Goal: Check status: Check status

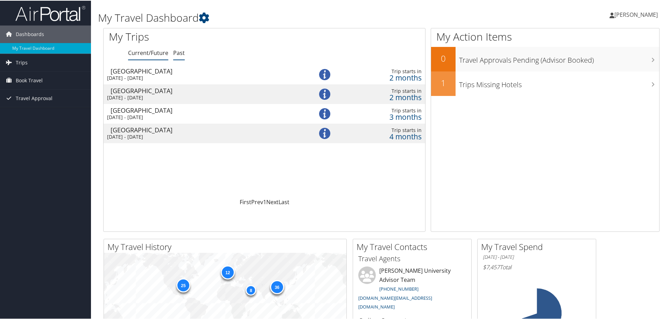
click at [181, 51] on link "Past" at bounding box center [179, 52] width 12 height 8
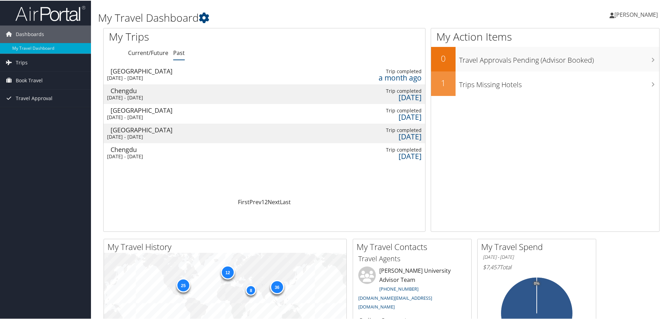
click at [127, 91] on div "Chengdu" at bounding box center [205, 90] width 190 height 6
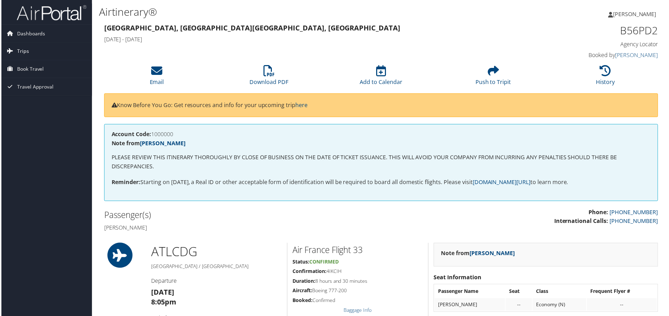
click at [24, 51] on span "Trips" at bounding box center [22, 51] width 12 height 17
click at [14, 76] on link "Past Trips" at bounding box center [45, 76] width 91 height 10
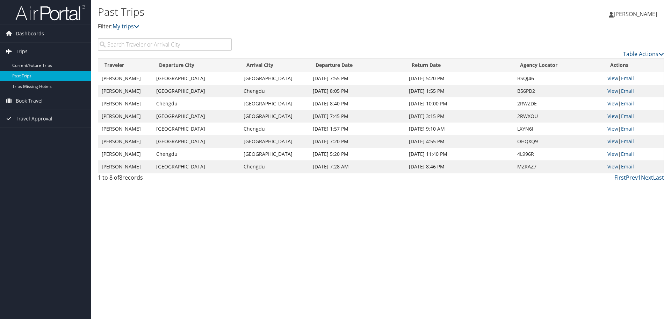
drag, startPoint x: 35, startPoint y: 34, endPoint x: 64, endPoint y: 47, distance: 32.2
click at [35, 34] on span "Dashboards" at bounding box center [30, 33] width 28 height 17
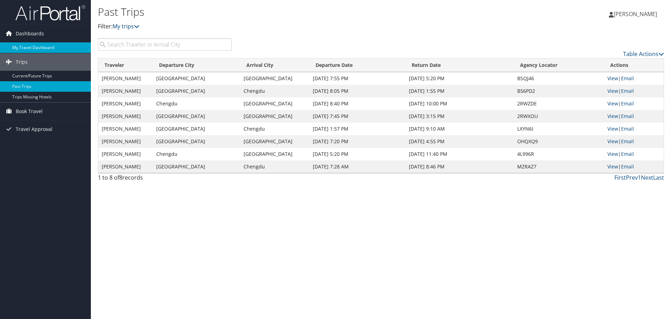
click at [40, 47] on link "My Travel Dashboard" at bounding box center [45, 47] width 91 height 10
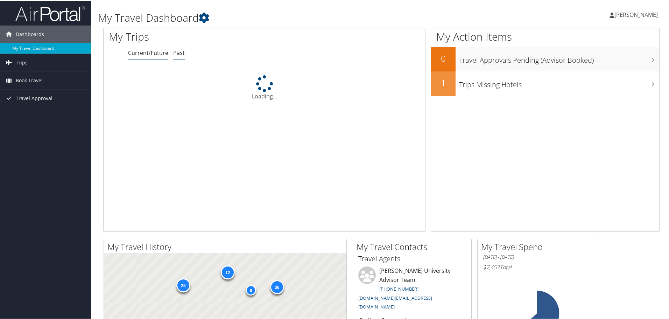
click at [182, 54] on link "Past" at bounding box center [179, 52] width 12 height 8
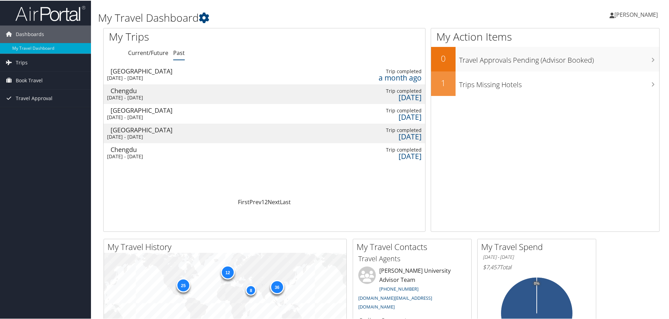
click at [115, 112] on div "[GEOGRAPHIC_DATA]" at bounding box center [205, 109] width 190 height 6
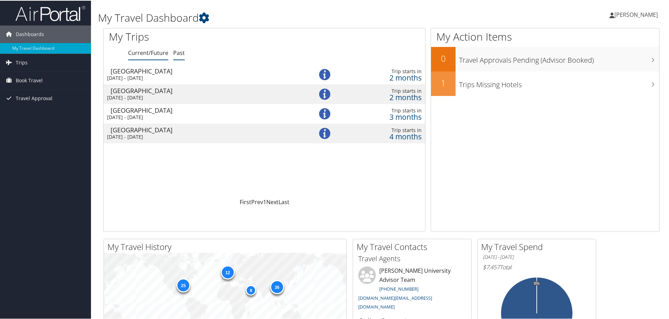
click at [181, 51] on link "Past" at bounding box center [179, 52] width 12 height 8
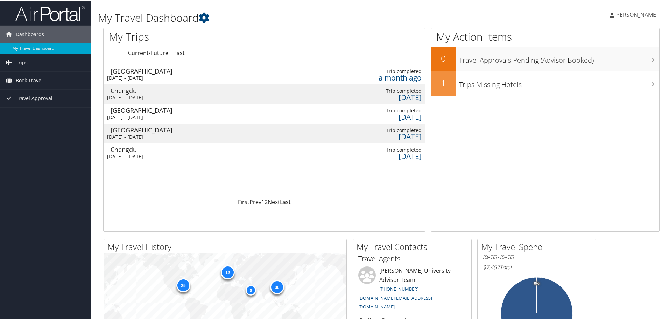
click at [126, 129] on div "[GEOGRAPHIC_DATA]" at bounding box center [205, 129] width 190 height 6
